Goal: Information Seeking & Learning: Find specific fact

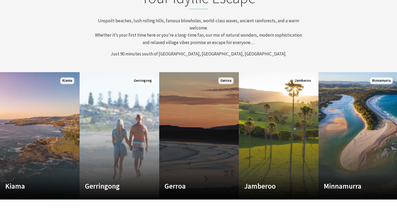
scroll to position [206, 0]
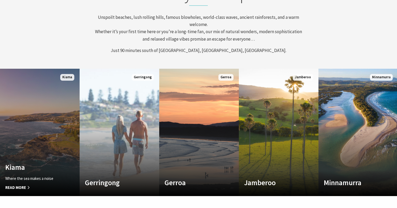
click at [24, 187] on span "Read More" at bounding box center [33, 187] width 57 height 6
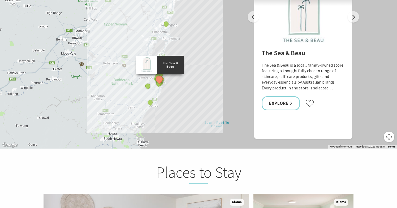
scroll to position [1009, 0]
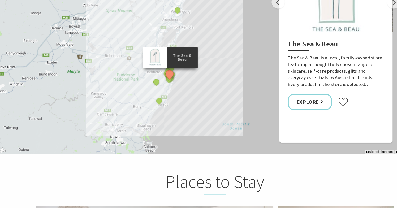
click at [190, 65] on div "The Sea & Beau Hoddles Track, Kiama Kiama Ceramic Art Studio - Teaching and Mak…" at bounding box center [198, 44] width 397 height 191
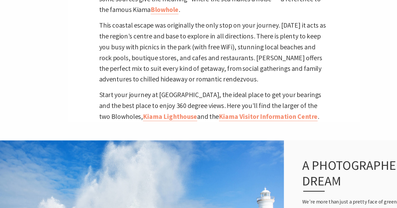
scroll to position [0, 0]
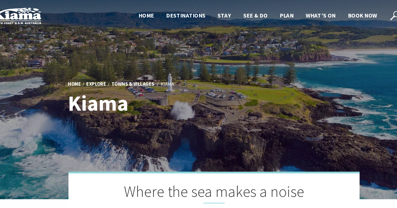
click at [354, 14] on use at bounding box center [355, 14] width 8 height 8
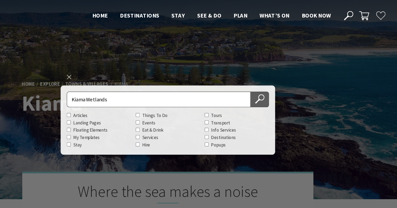
type input "Kiama Wetlands"
click at [277, 86] on use at bounding box center [278, 86] width 8 height 8
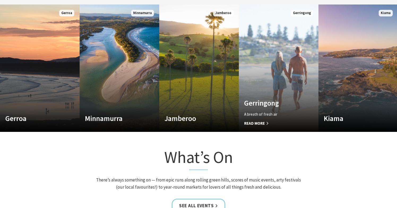
scroll to position [271, 0]
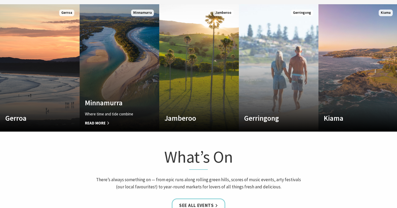
click at [123, 64] on link "Custom Image Used Minnamurra Where time and tide combine Read More Minnamurra" at bounding box center [120, 67] width 80 height 127
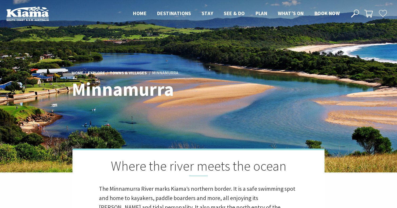
click at [356, 11] on icon at bounding box center [355, 14] width 8 height 8
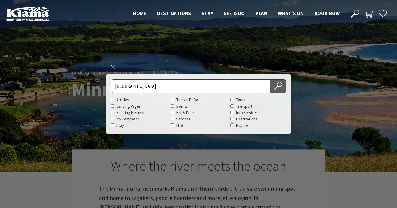
type input "[GEOGRAPHIC_DATA]"
click at [279, 86] on icon at bounding box center [278, 86] width 8 height 8
